Goal: Information Seeking & Learning: Find specific page/section

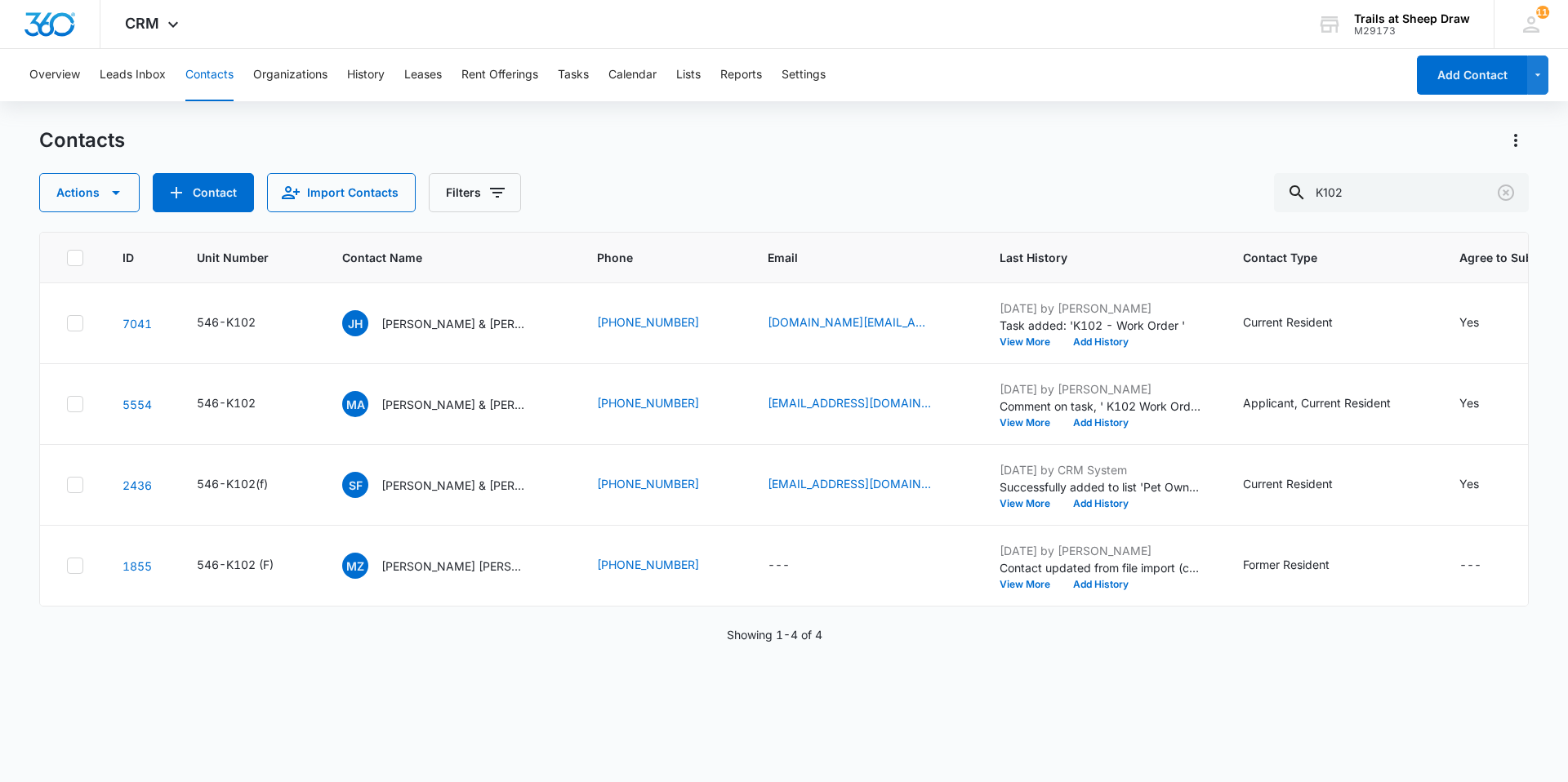
drag, startPoint x: 1425, startPoint y: 208, endPoint x: 1277, endPoint y: 225, distance: 149.0
click at [1277, 225] on div "Contacts Actions Contact Import Contacts Filters K102 ID Unit Number Contact Na…" at bounding box center [784, 454] width 1490 height 653
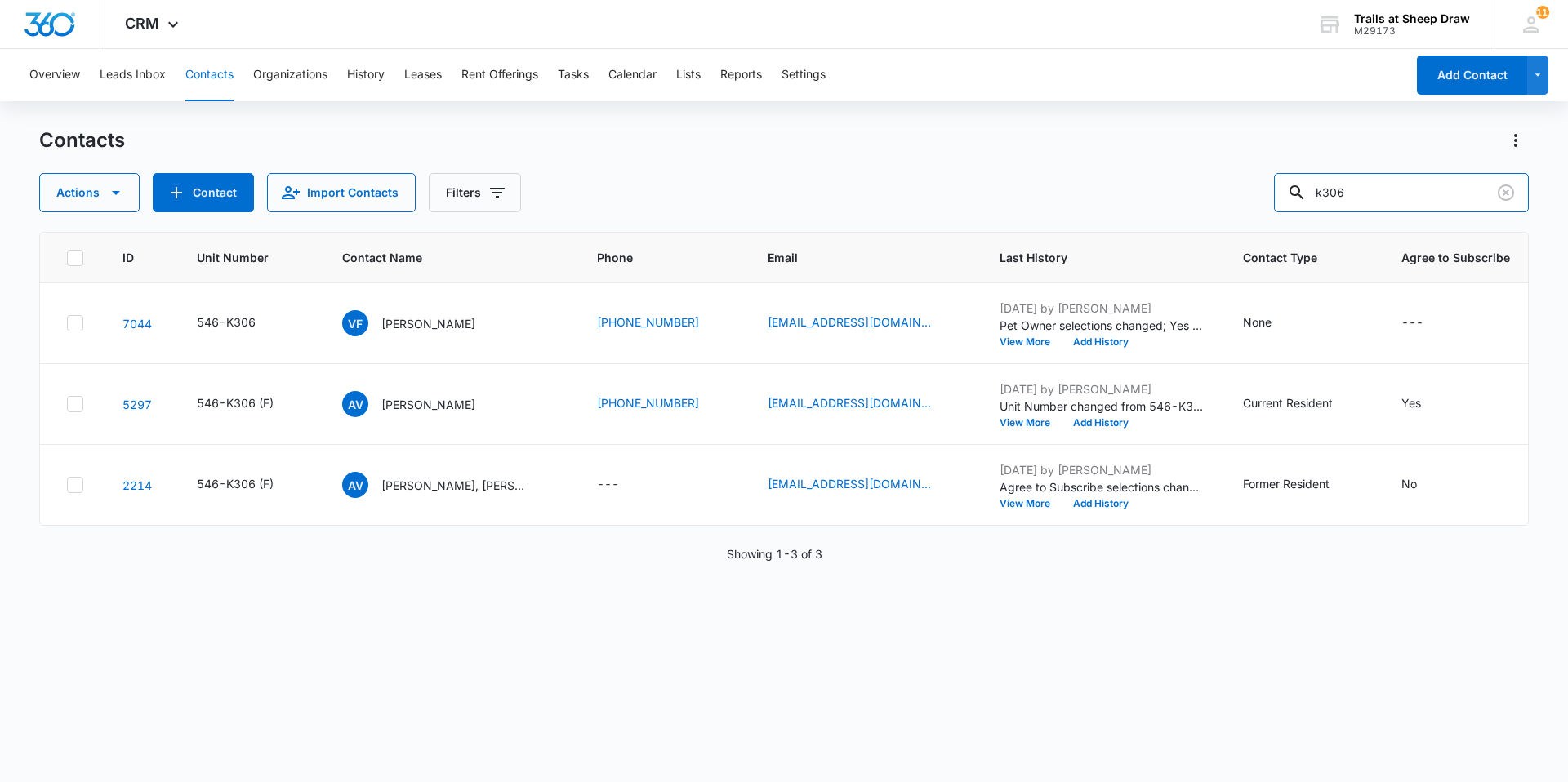
drag, startPoint x: 1372, startPoint y: 194, endPoint x: 1215, endPoint y: 222, distance: 159.5
click at [1215, 221] on div "Contacts Actions Contact Import Contacts Filters k306 ID Unit Number Contact Na…" at bounding box center [784, 454] width 1490 height 653
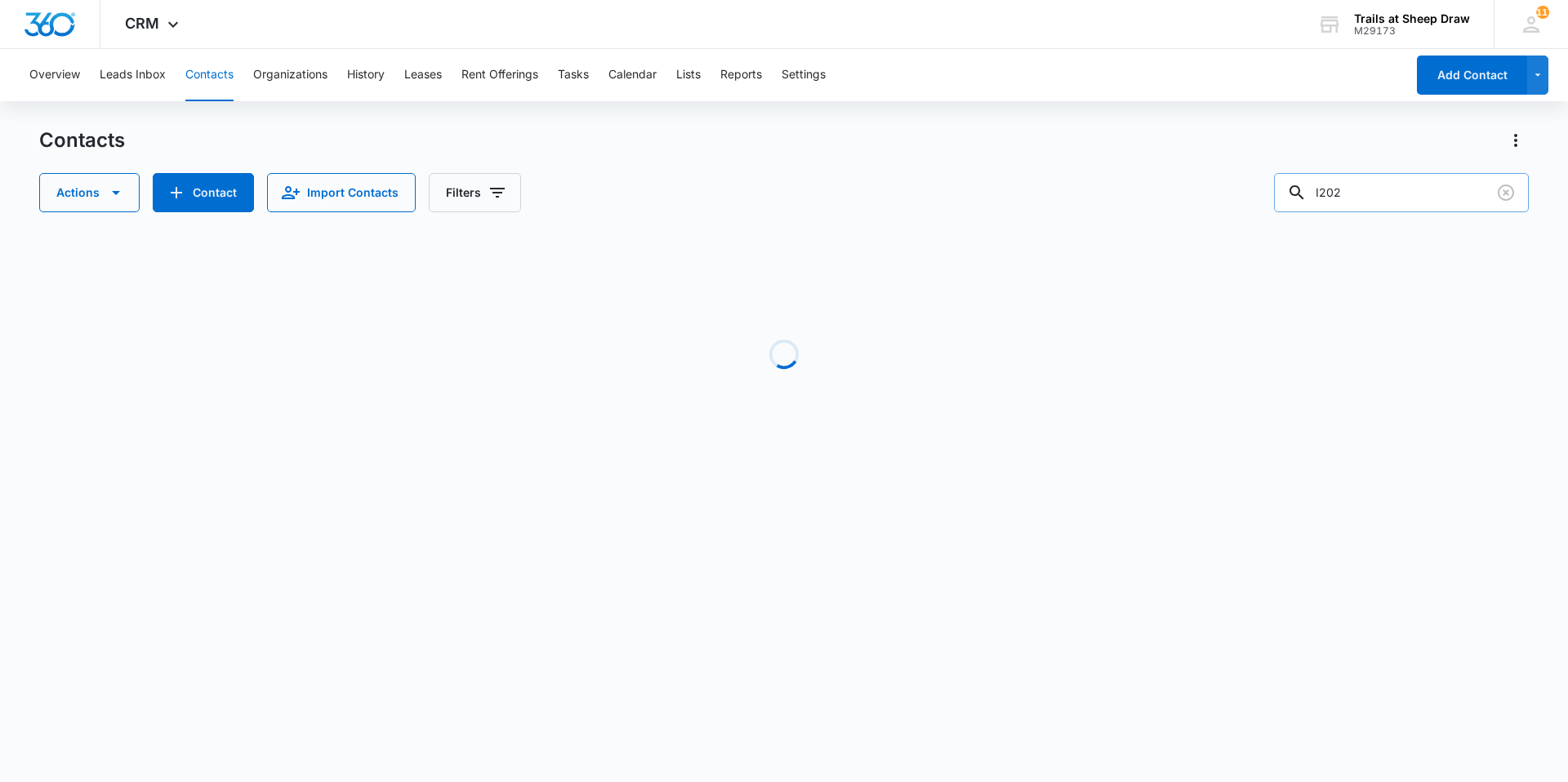
type input "I202"
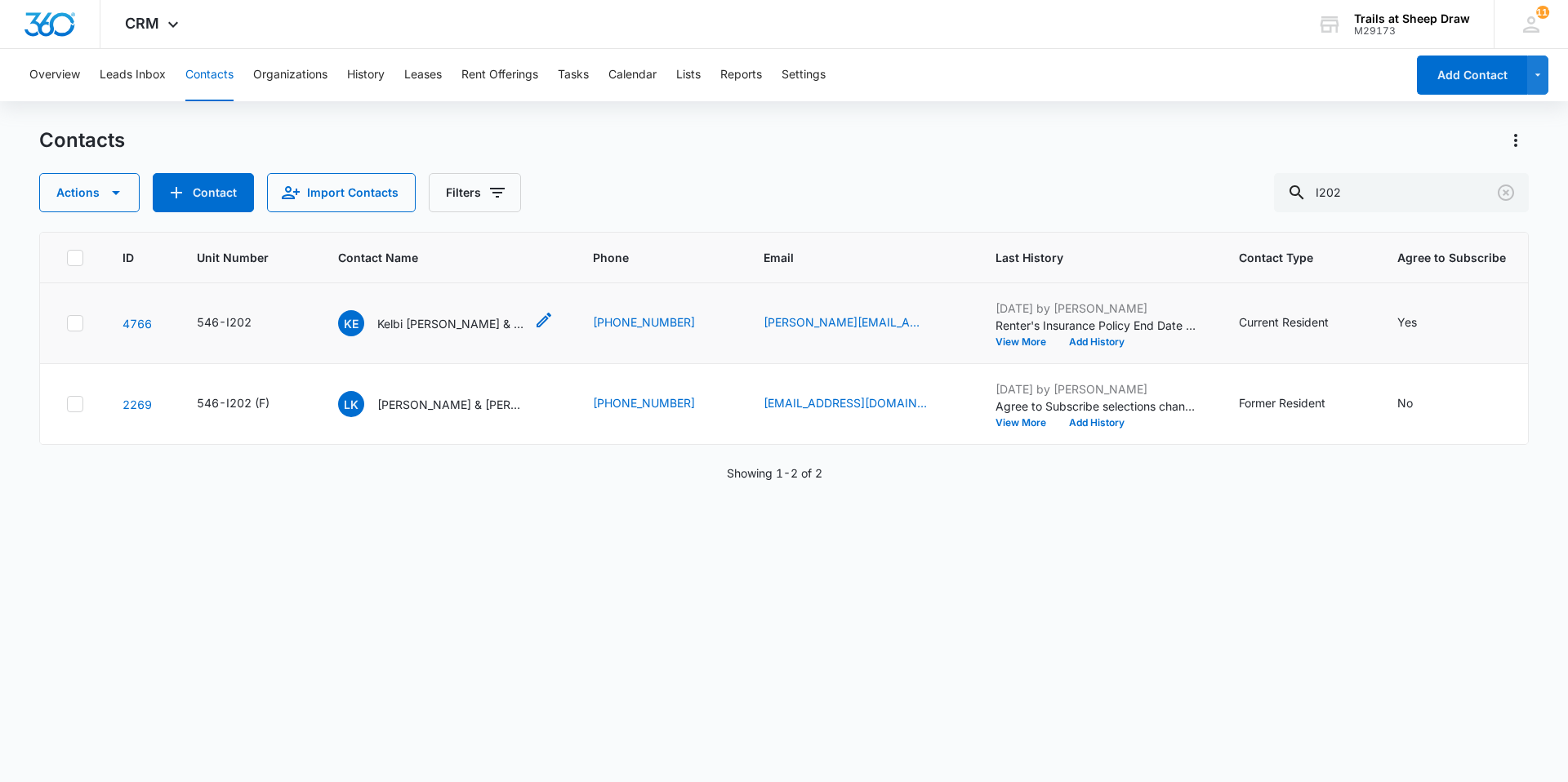
click at [446, 326] on p "Kelbi Elizabeth Pannell & Michael Patrick Pannell" at bounding box center [451, 324] width 147 height 17
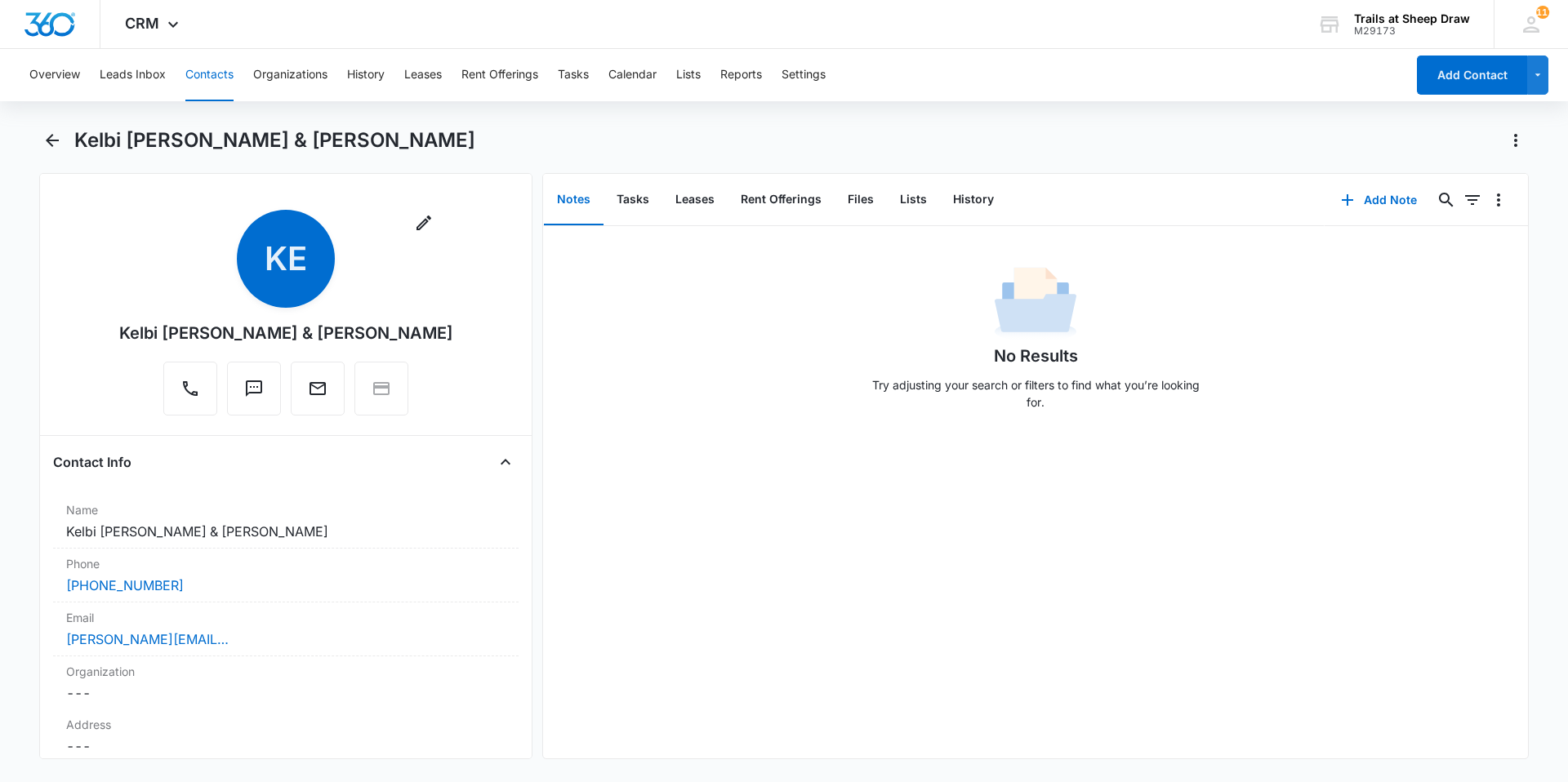
drag, startPoint x: 159, startPoint y: 361, endPoint x: 65, endPoint y: 333, distance: 98.1
click at [65, 333] on div "Remove KE Kelbi Elizabeth Pannell & Michael Patrick Pannell" at bounding box center [286, 316] width 466 height 212
copy div "Kelbi Elizabeth Pannell & Michael Patrick Pannell"
click at [48, 147] on icon "Back" at bounding box center [53, 141] width 20 height 20
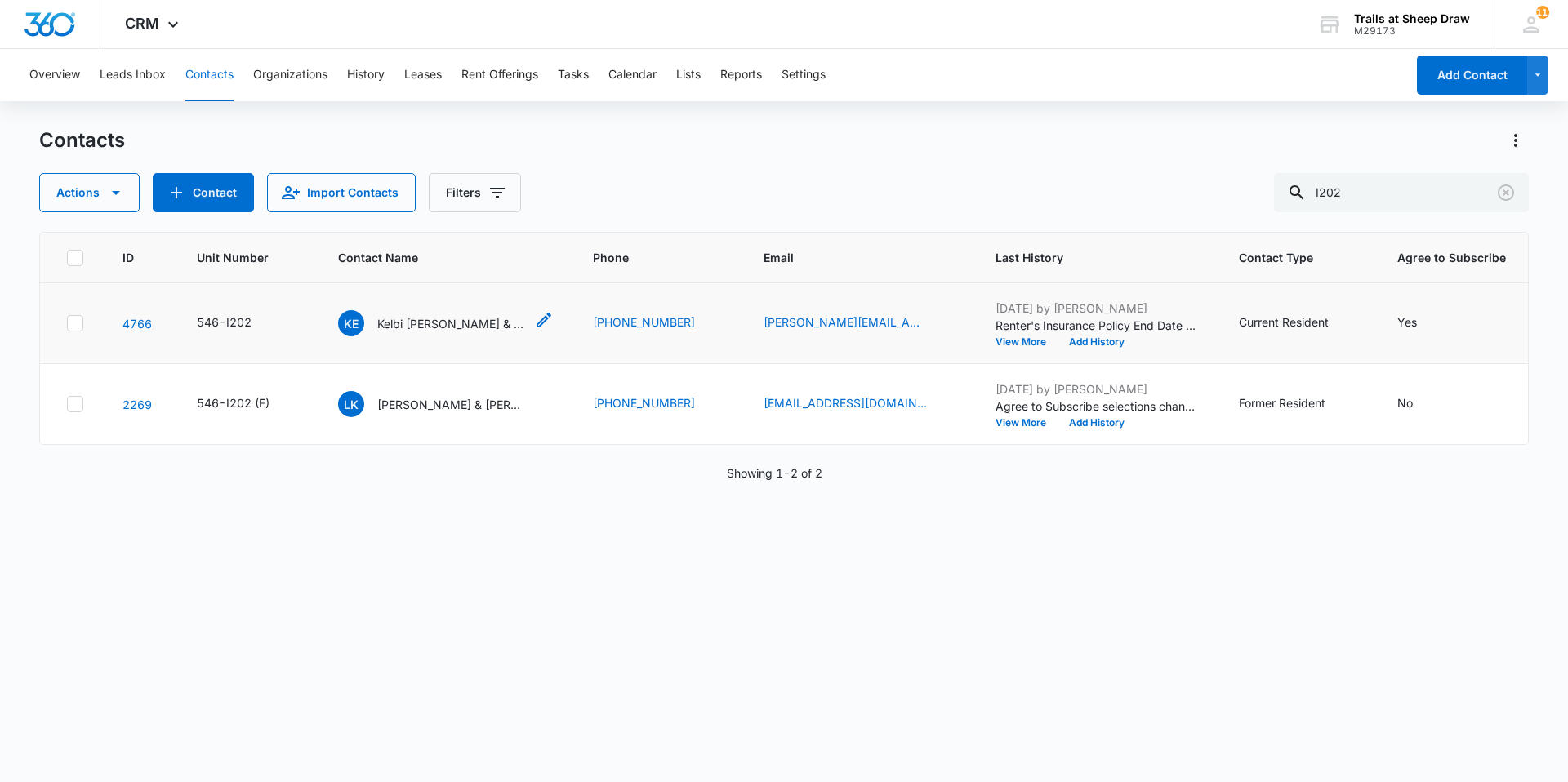
click at [467, 326] on p "Kelbi Elizabeth Pannell & Michael Patrick Pannell" at bounding box center [451, 324] width 147 height 17
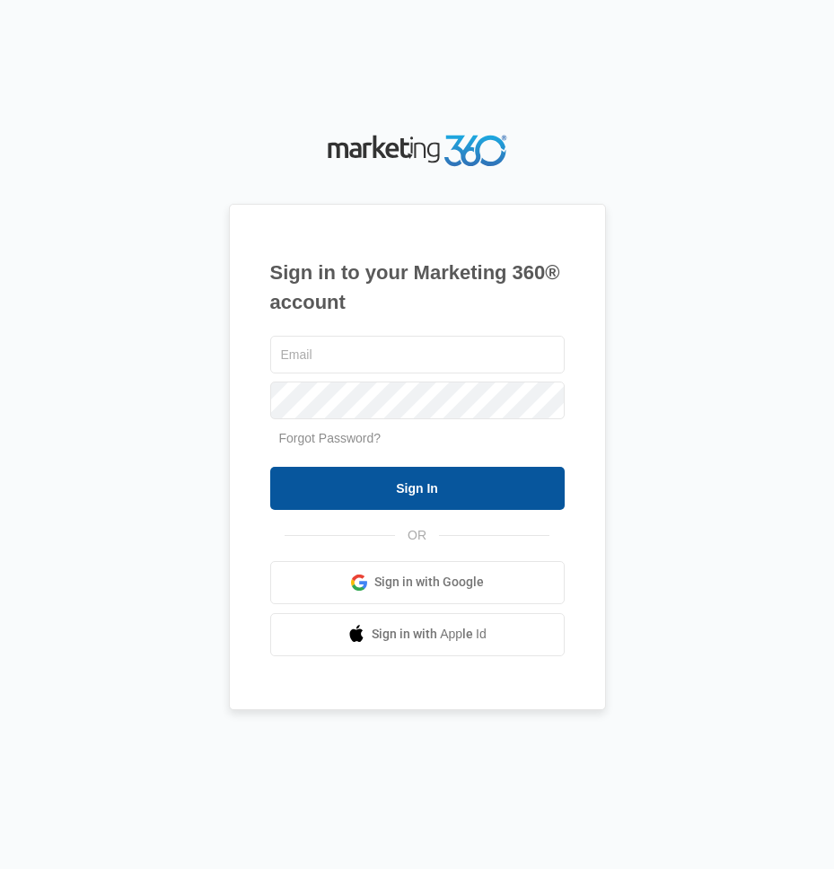
type input "[EMAIL_ADDRESS][DOMAIN_NAME]"
click at [399, 499] on input "Sign In" at bounding box center [417, 488] width 295 height 43
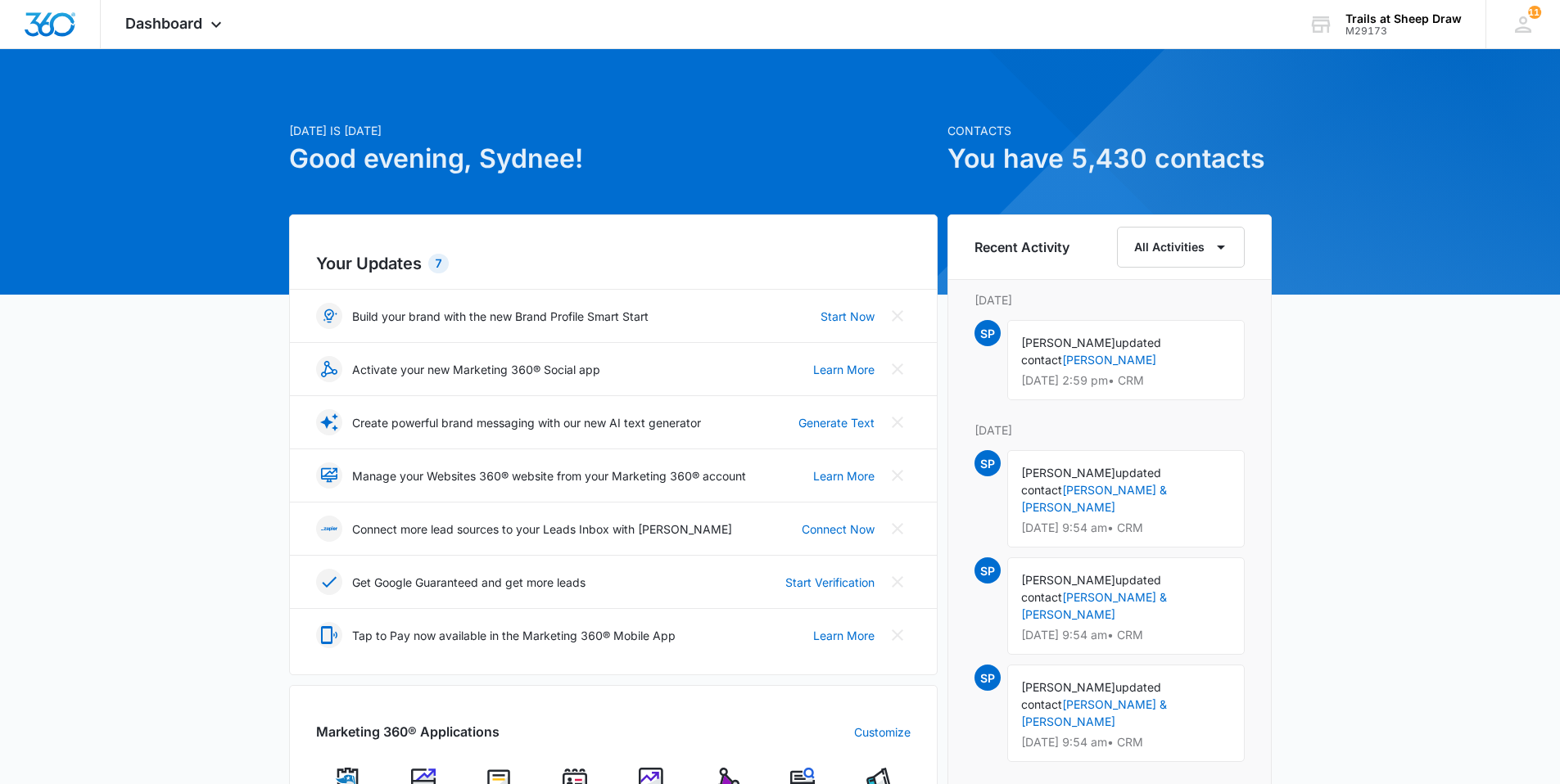
click at [574, 771] on img at bounding box center [574, 779] width 25 height 25
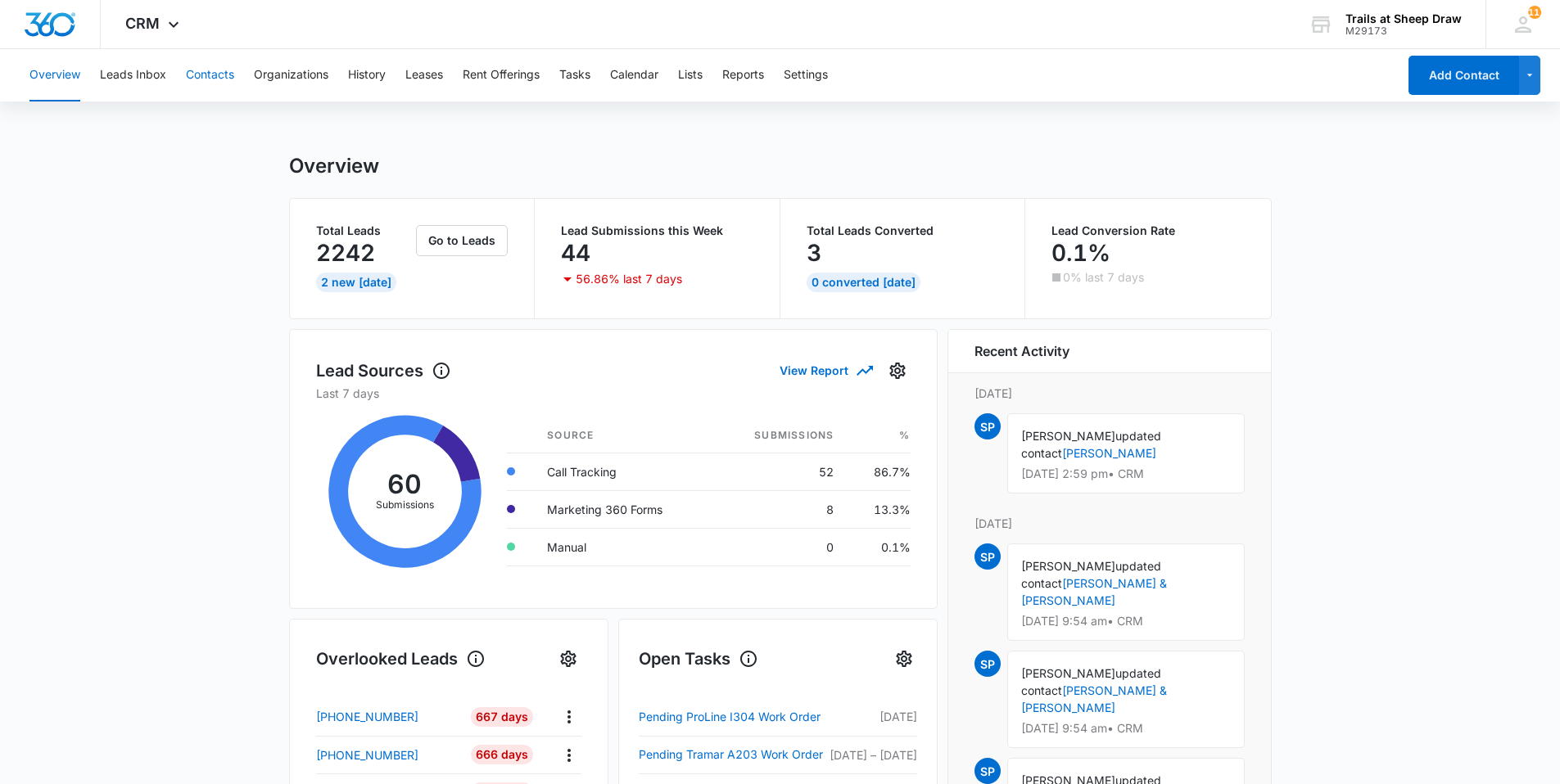
click at [212, 75] on button "Contacts" at bounding box center [210, 75] width 48 height 52
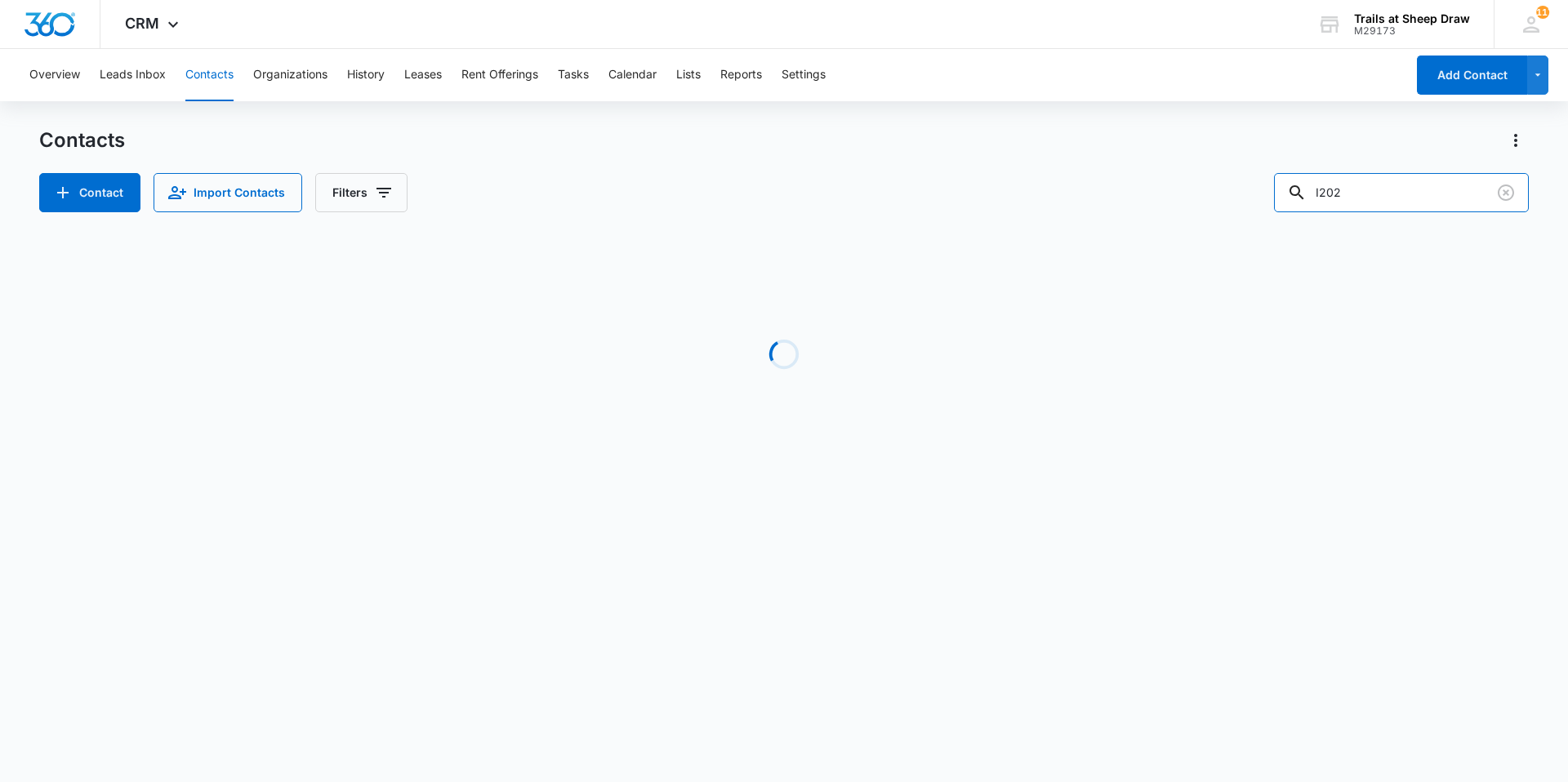
drag, startPoint x: 1412, startPoint y: 193, endPoint x: 1270, endPoint y: 209, distance: 142.9
click at [1270, 209] on div "Contact Import Contacts Filters I202" at bounding box center [784, 192] width 1490 height 39
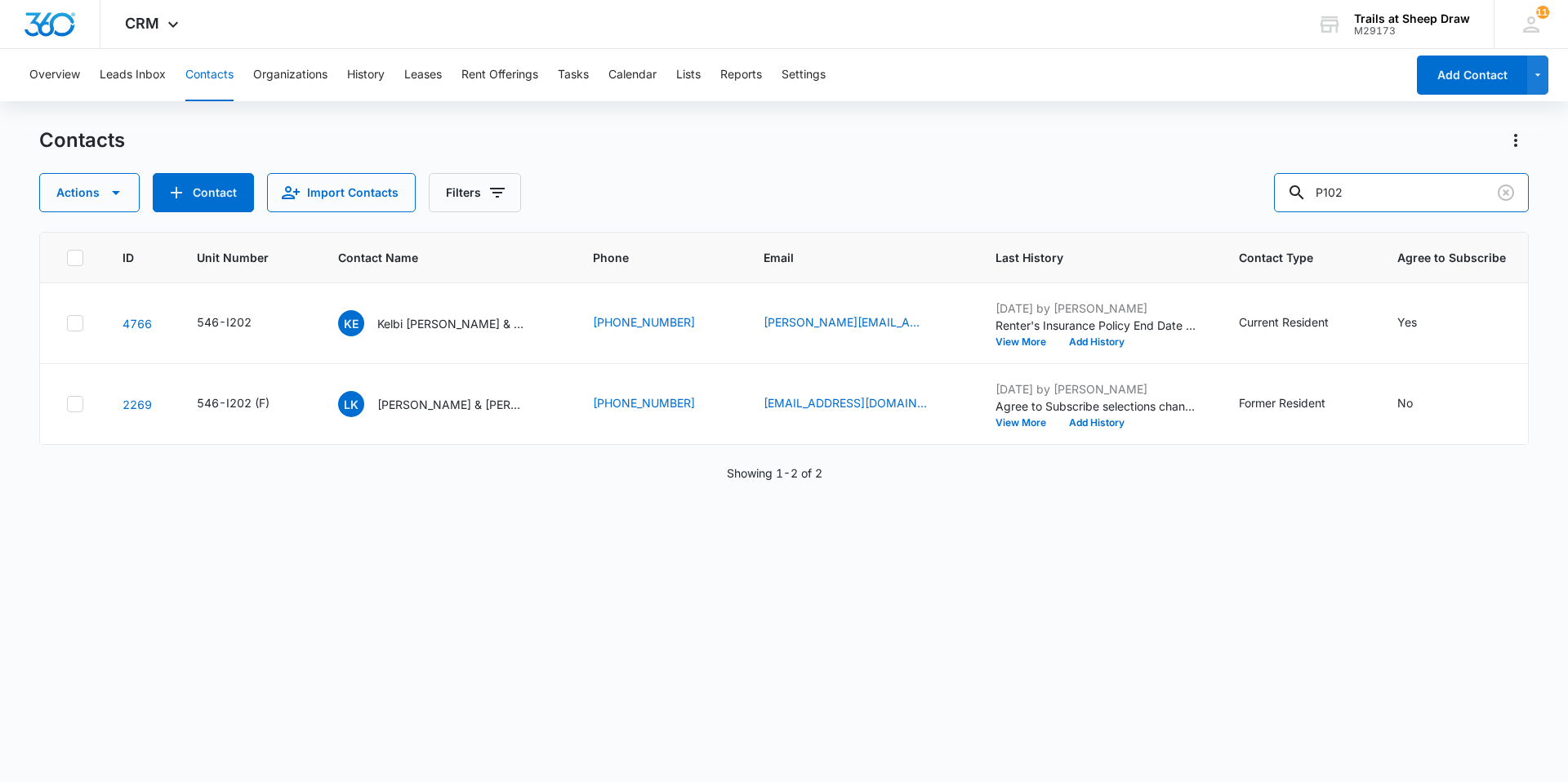
type input "P102"
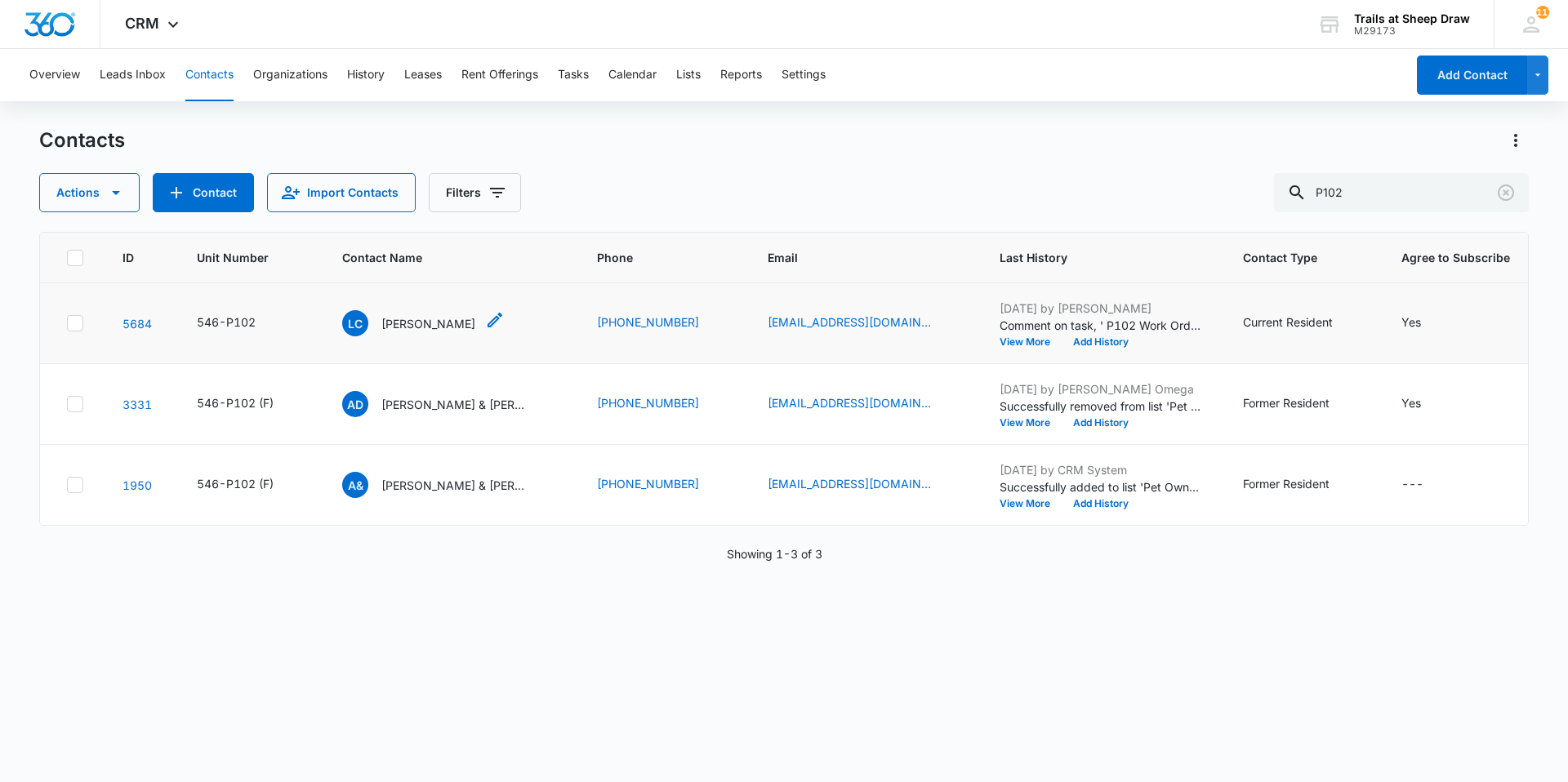
click at [412, 326] on p "[PERSON_NAME]" at bounding box center [427, 324] width 94 height 17
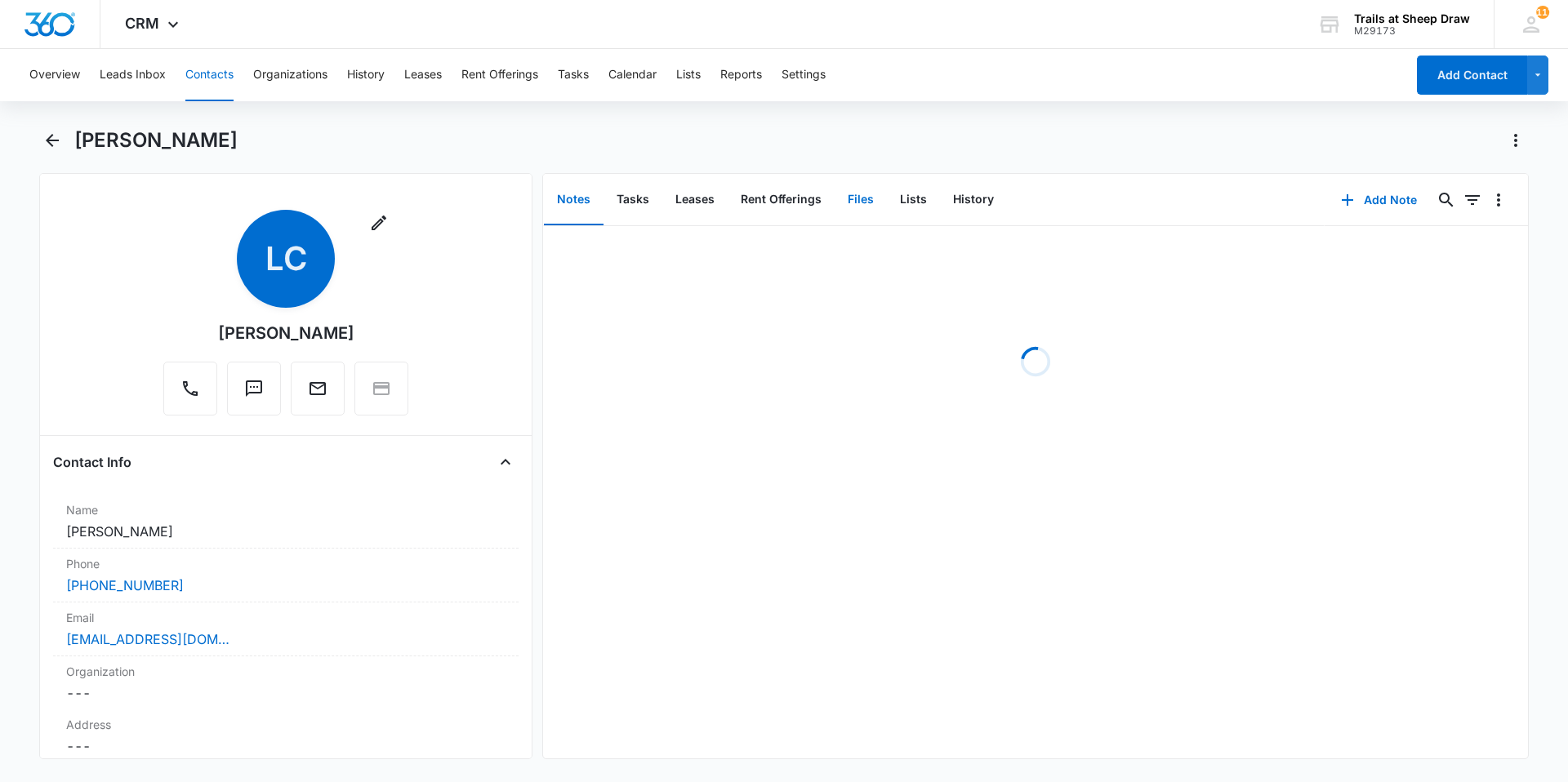
click at [866, 205] on button "Files" at bounding box center [860, 200] width 52 height 51
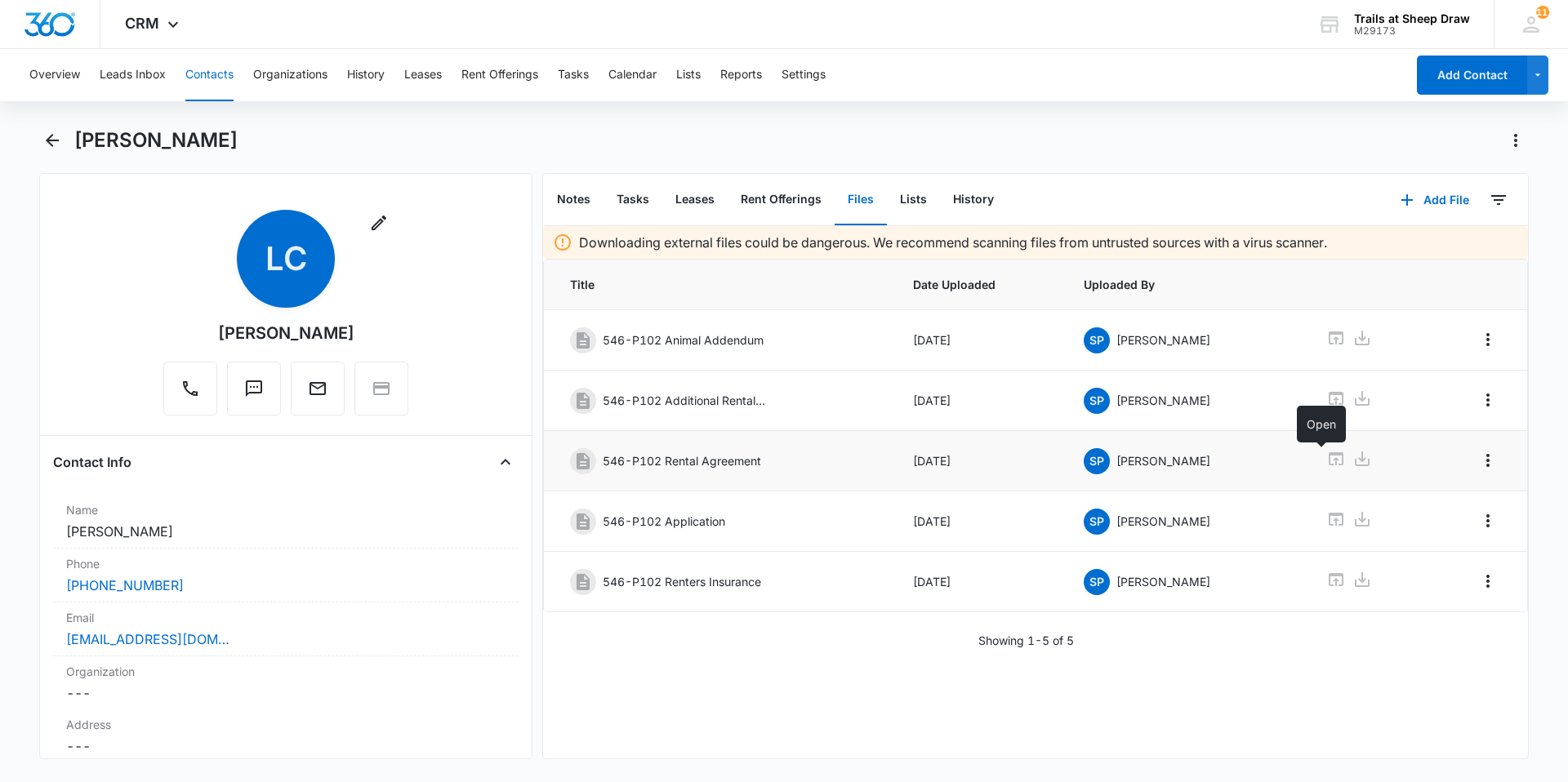
click at [1326, 467] on icon at bounding box center [1336, 459] width 20 height 20
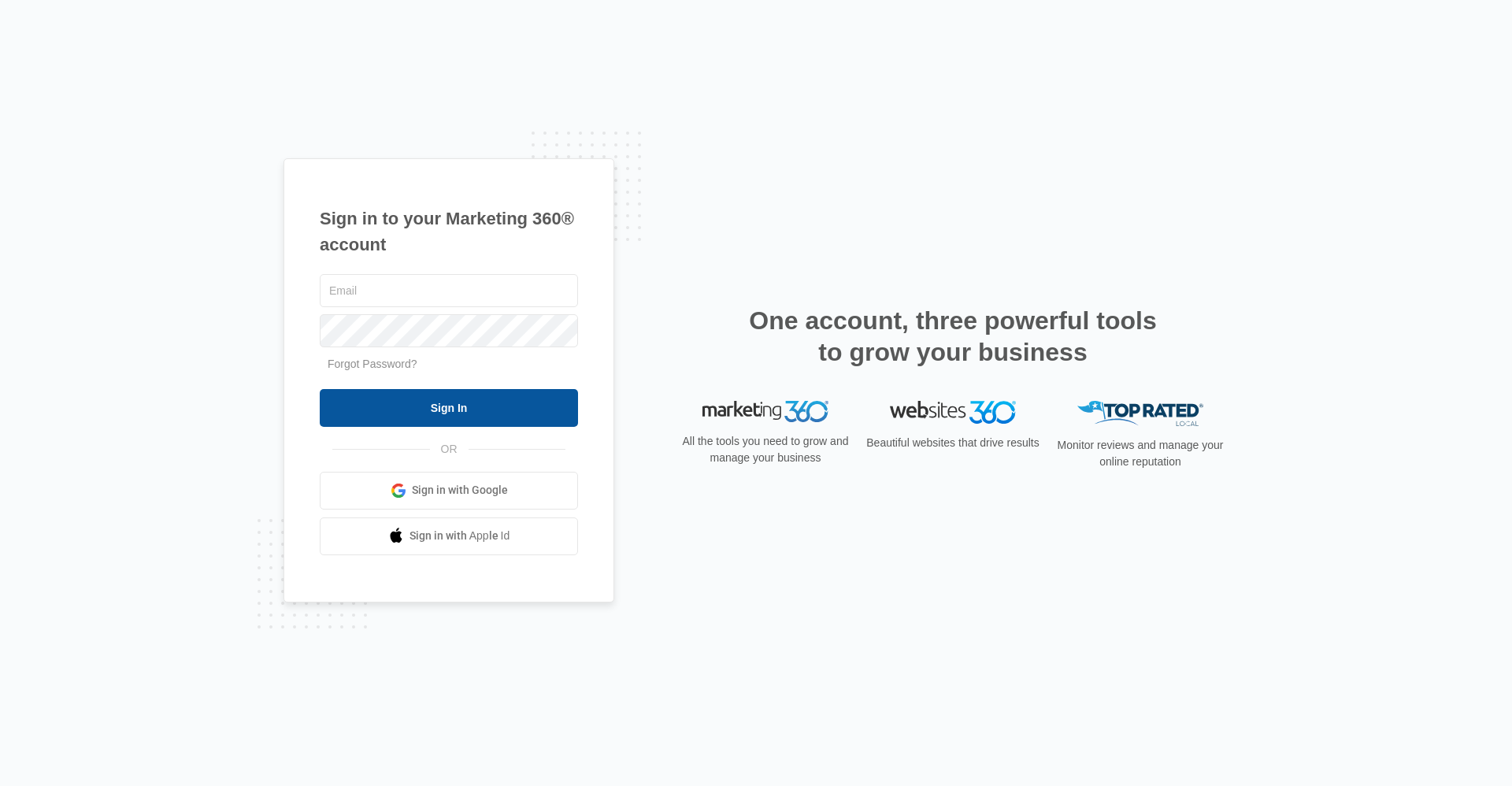
type input "[EMAIL_ADDRESS][DOMAIN_NAME]"
click at [433, 404] on input "Sign In" at bounding box center [449, 408] width 259 height 38
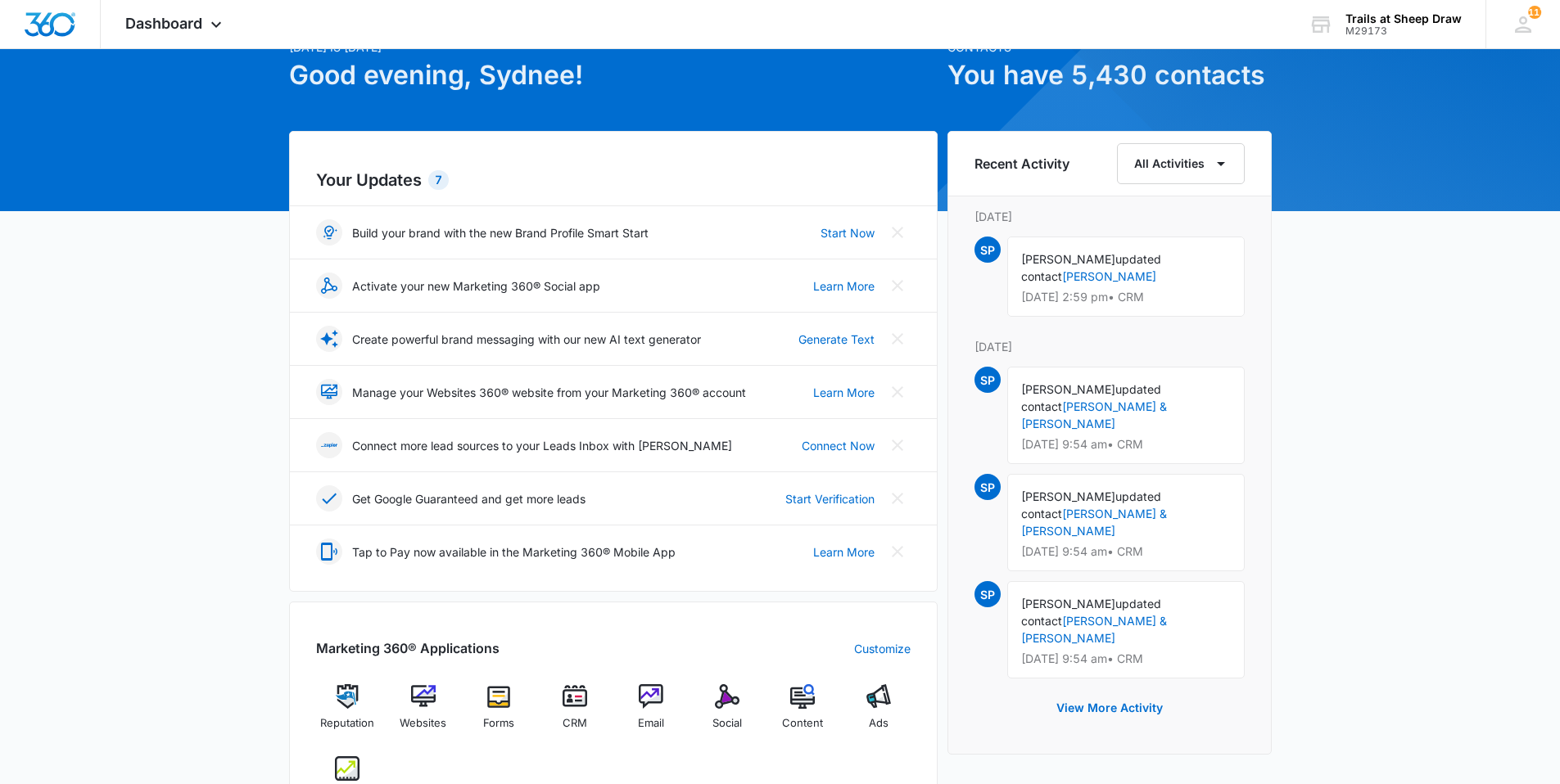
scroll to position [245, 0]
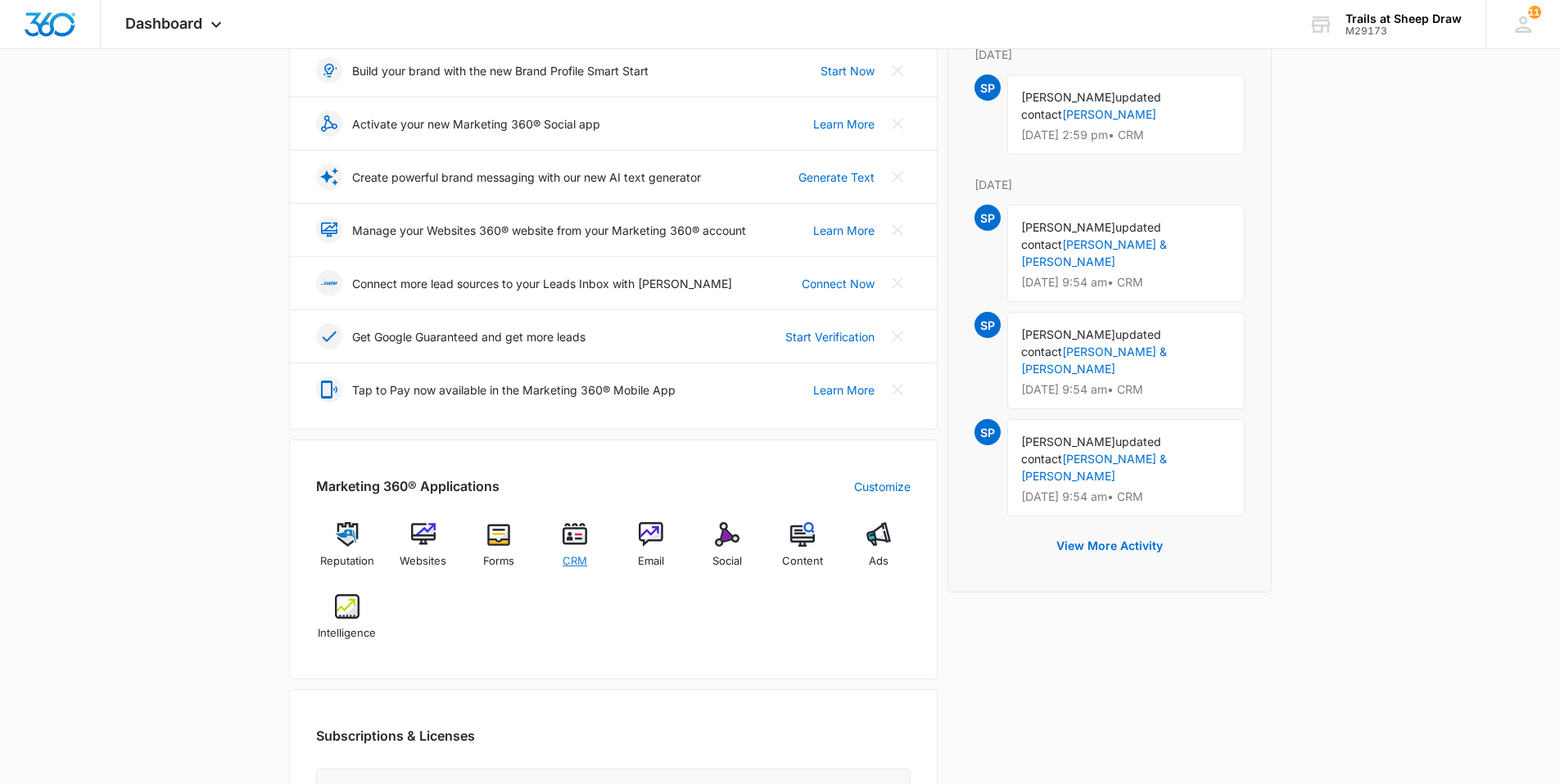
click at [558, 538] on div "CRM" at bounding box center [574, 552] width 63 height 58
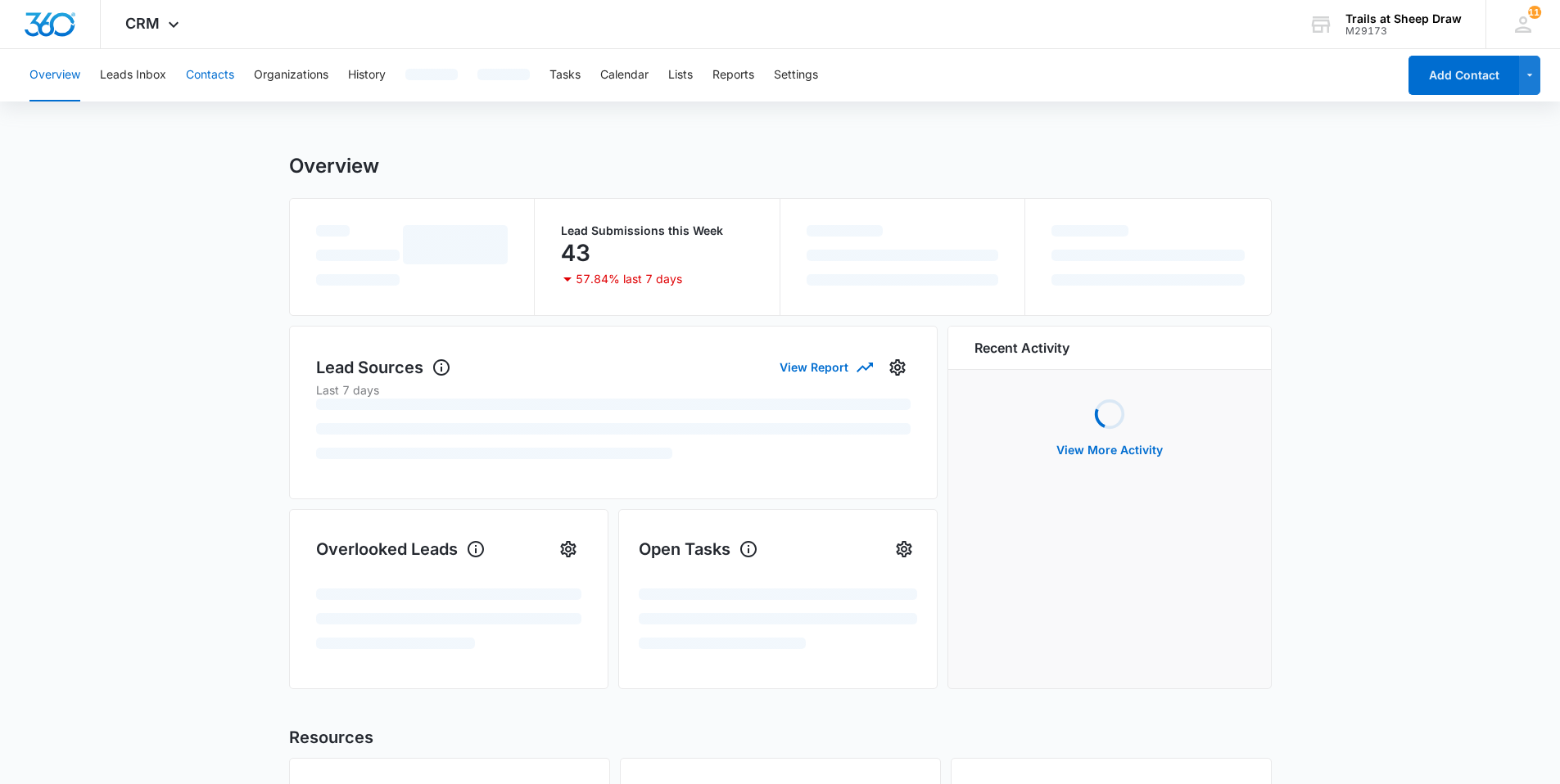
click at [212, 72] on button "Contacts" at bounding box center [210, 75] width 48 height 52
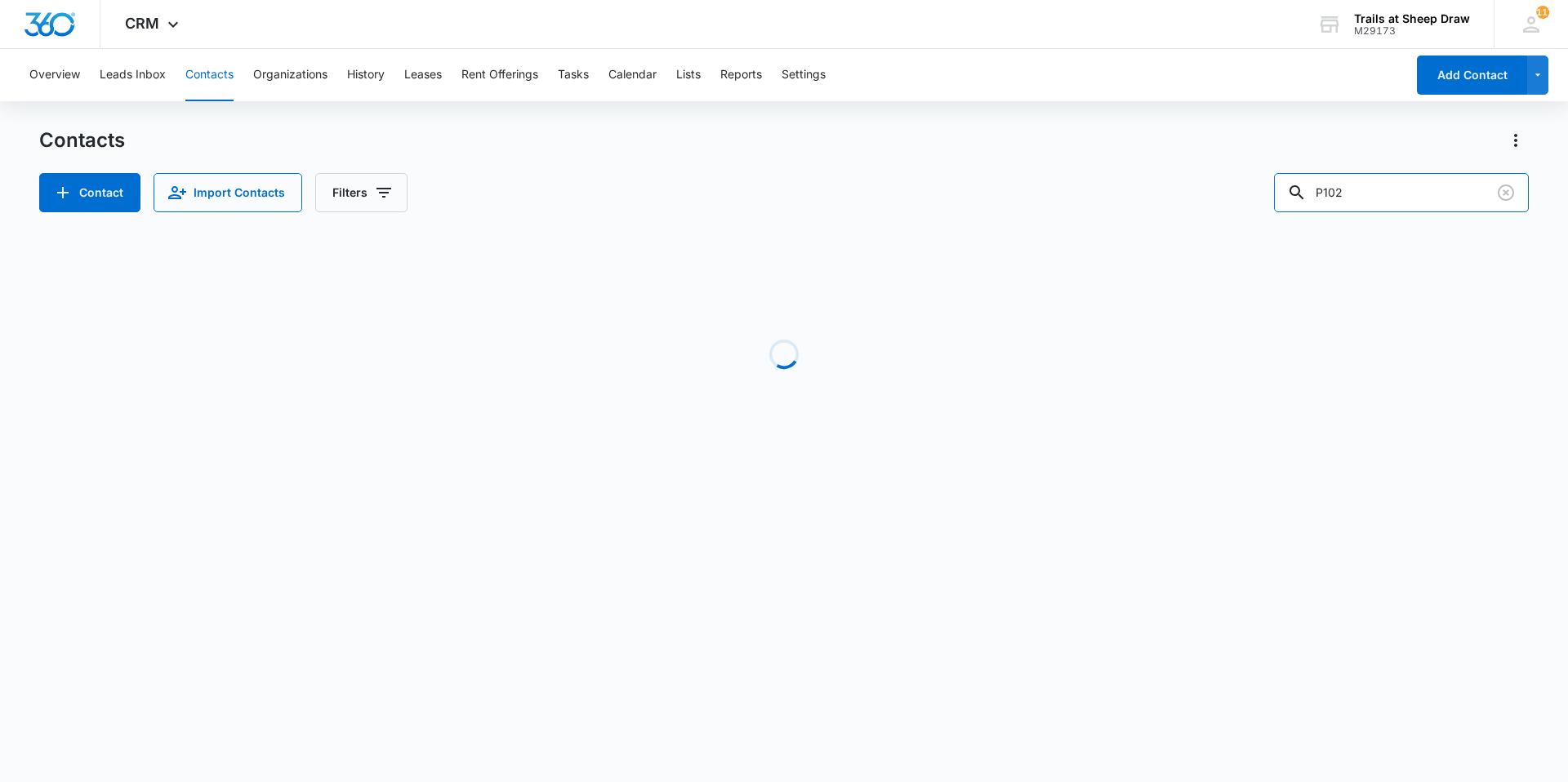
drag, startPoint x: 1372, startPoint y: 204, endPoint x: 1308, endPoint y: 221, distance: 66.2
click at [1308, 221] on div "Contacts Contact Import Contacts Filters P102 Loading No Results" at bounding box center [784, 312] width 1490 height 369
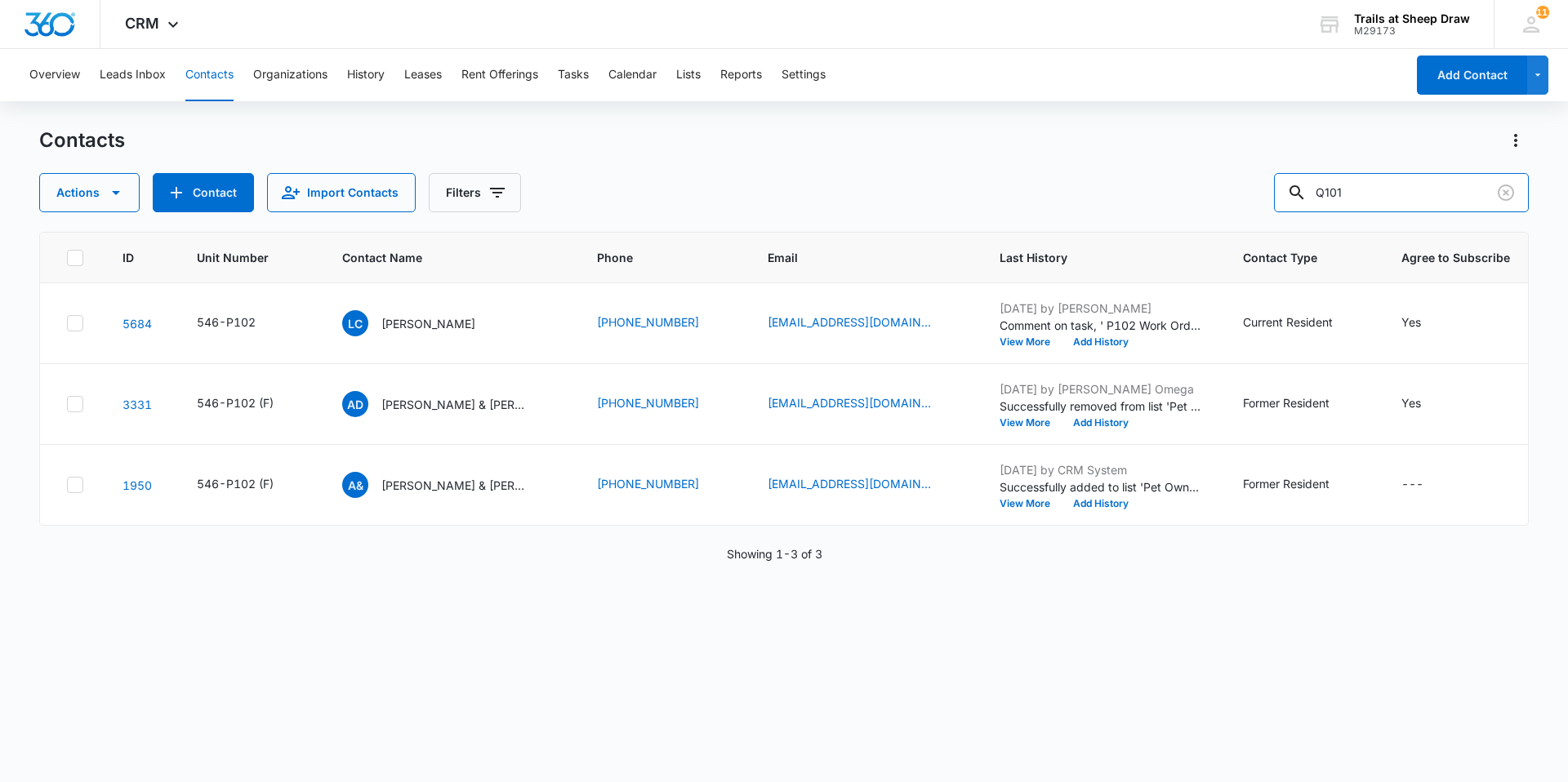
type input "Q101"
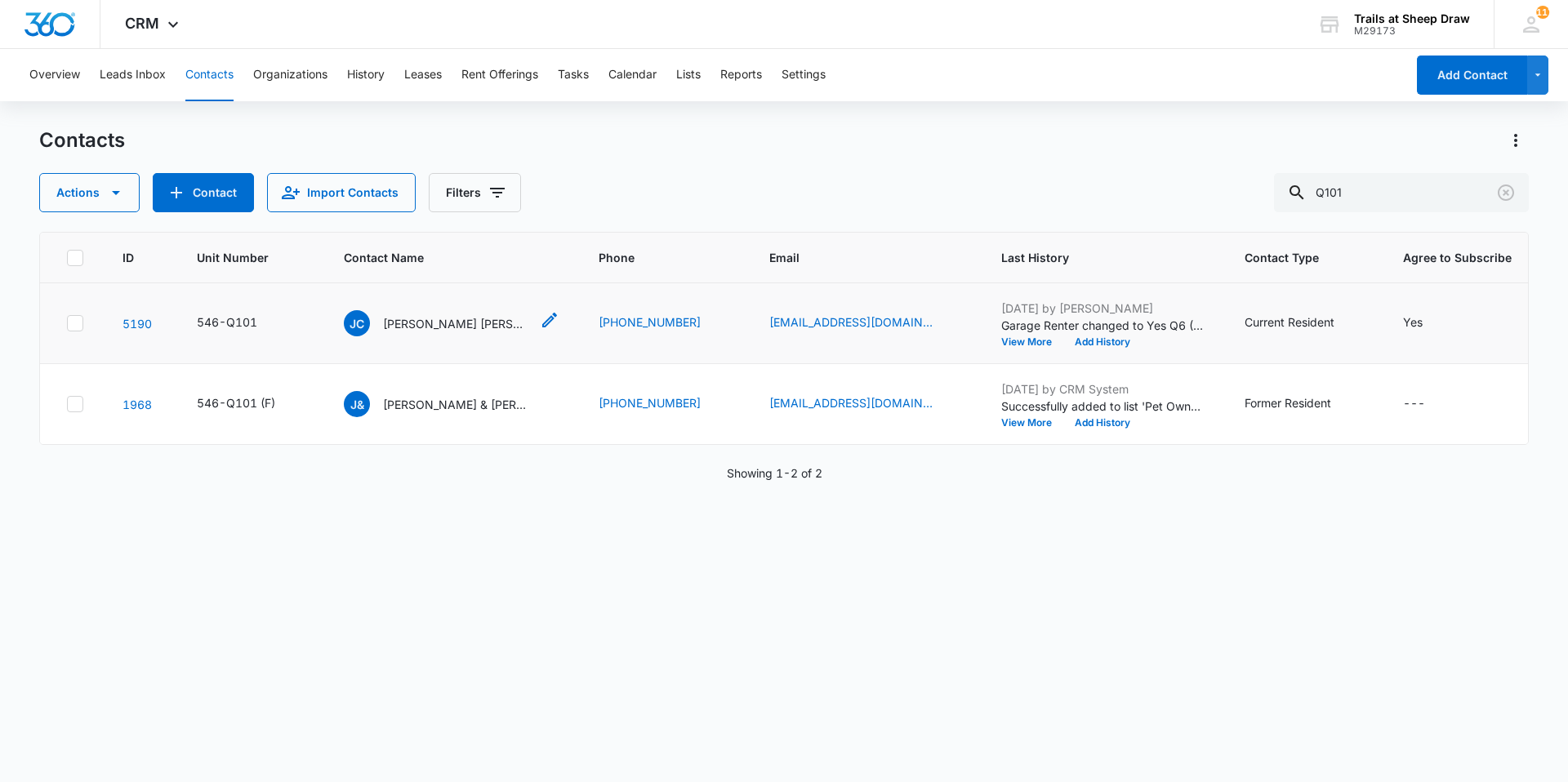
click at [438, 326] on p "[PERSON_NAME] [PERSON_NAME] & [PERSON_NAME] [PERSON_NAME]" at bounding box center [457, 324] width 147 height 17
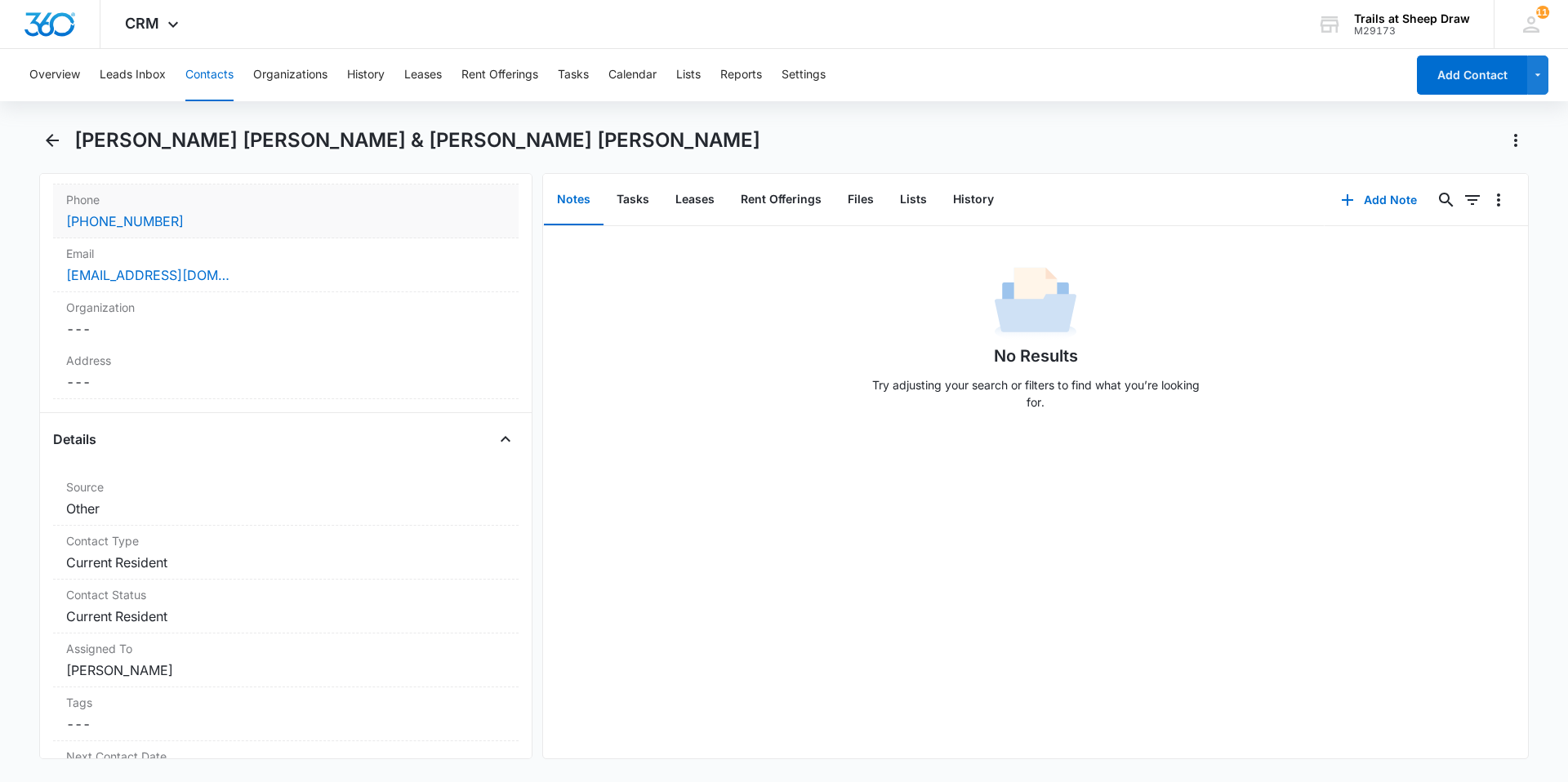
scroll to position [82, 0]
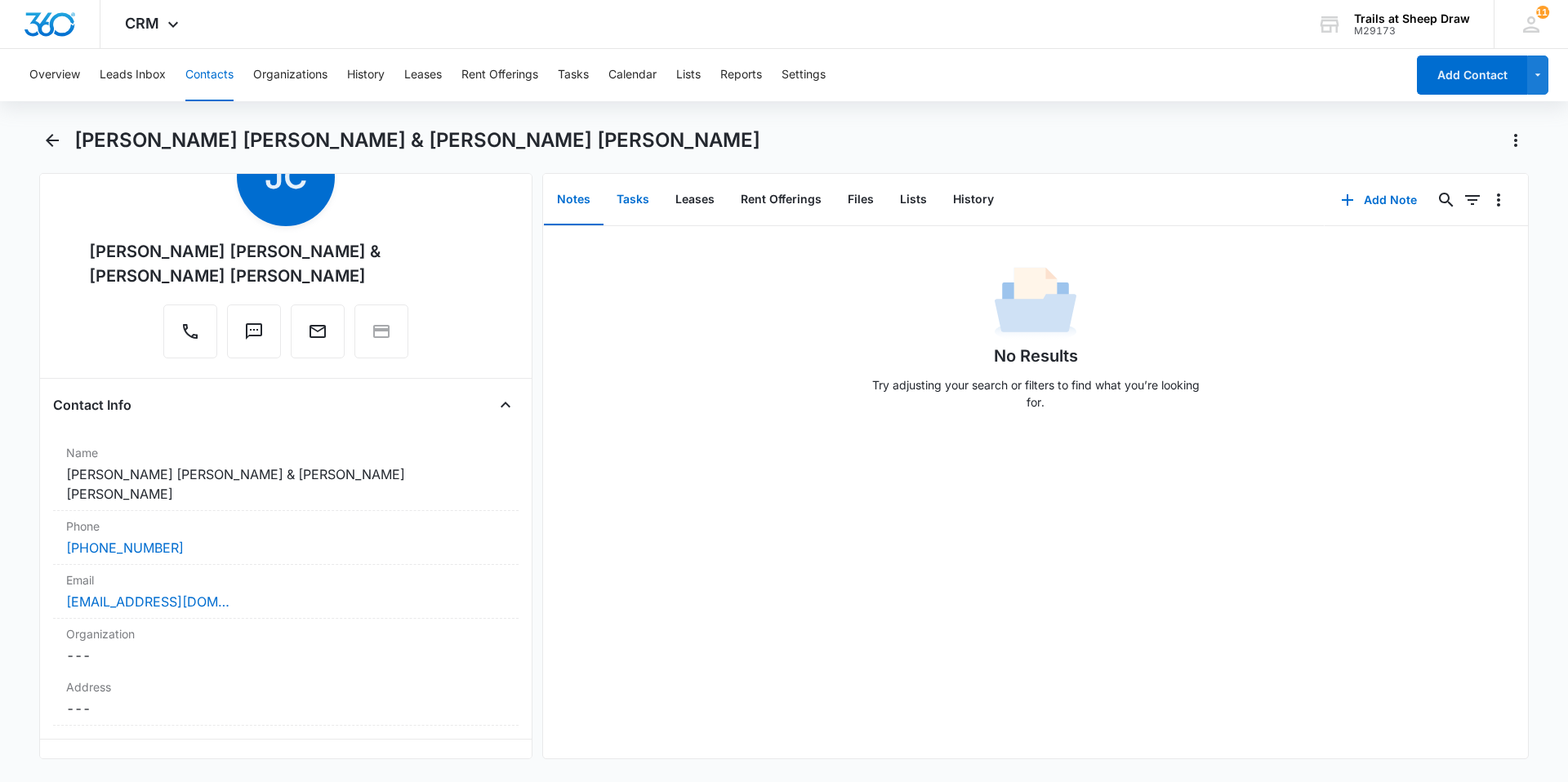
click at [629, 198] on button "Tasks" at bounding box center [633, 200] width 59 height 51
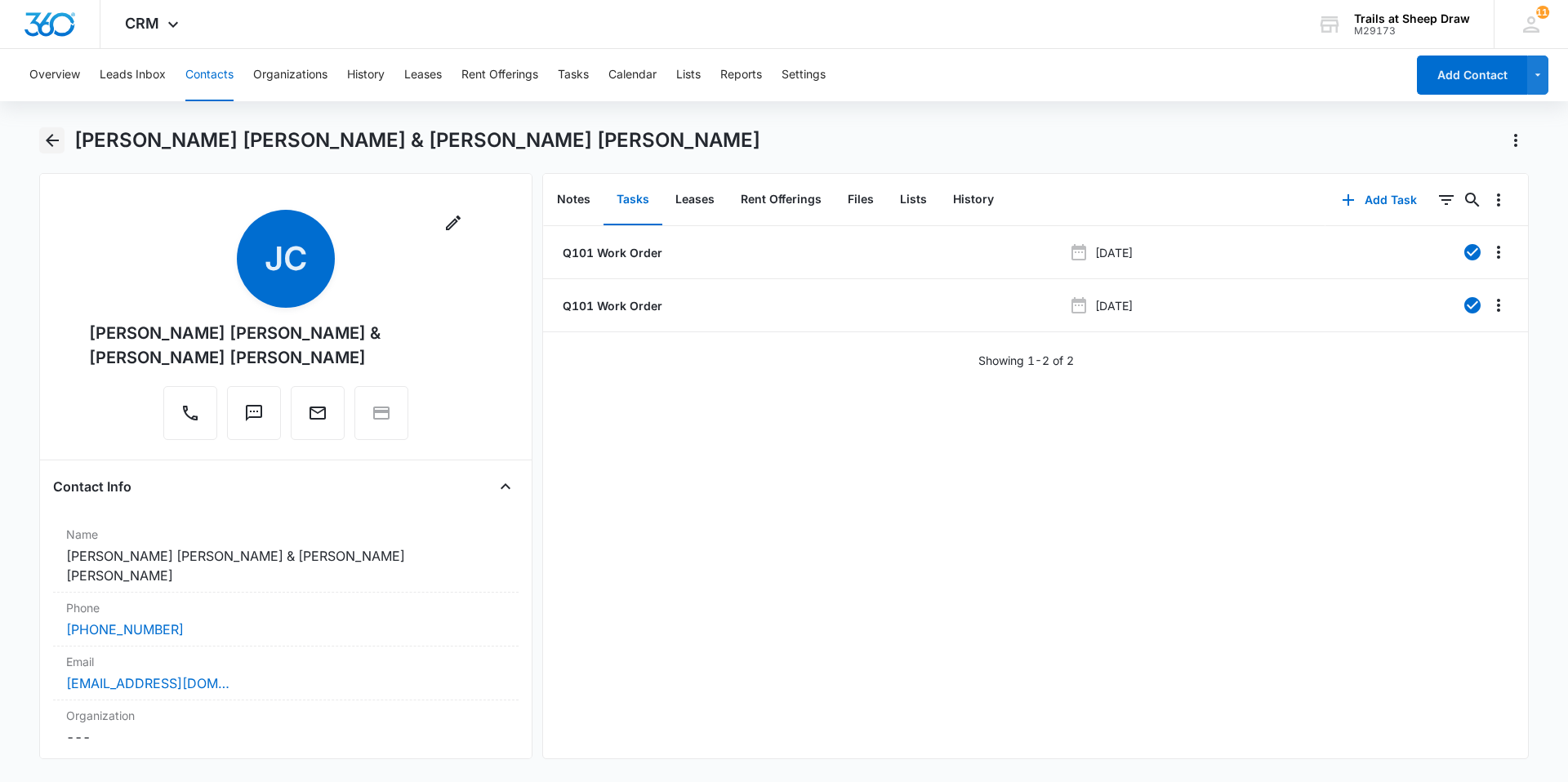
click at [58, 149] on icon "Back" at bounding box center [53, 141] width 20 height 20
